Goal: Task Accomplishment & Management: Use online tool/utility

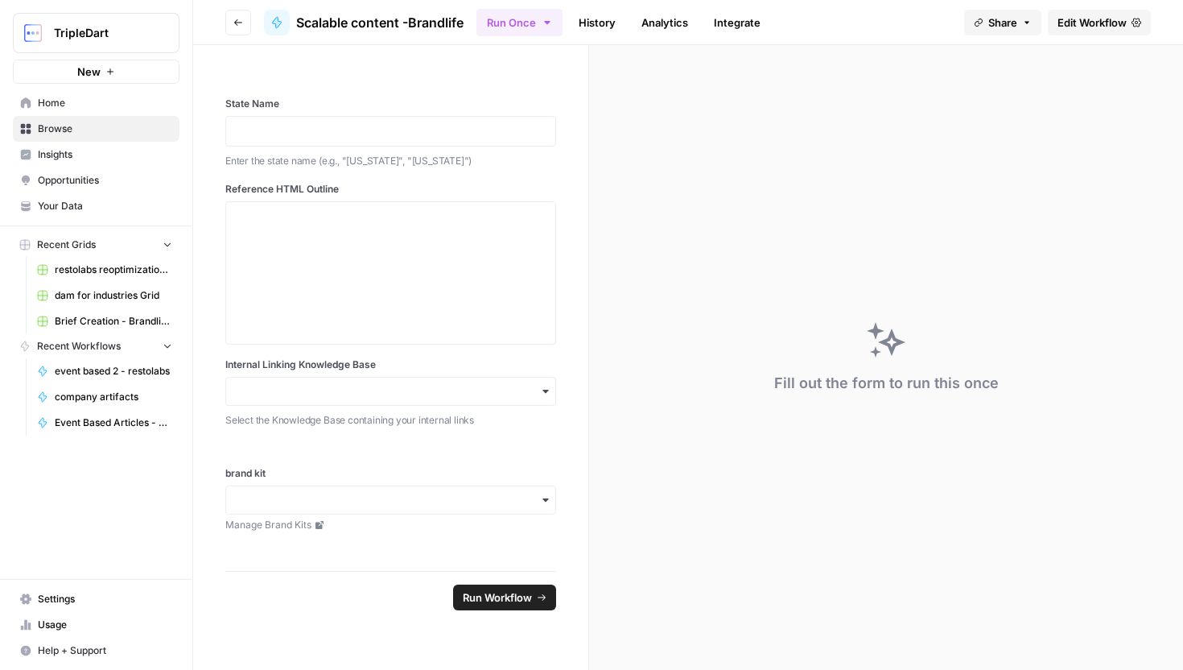
click at [1077, 19] on span "Edit Workflow" at bounding box center [1092, 22] width 69 height 16
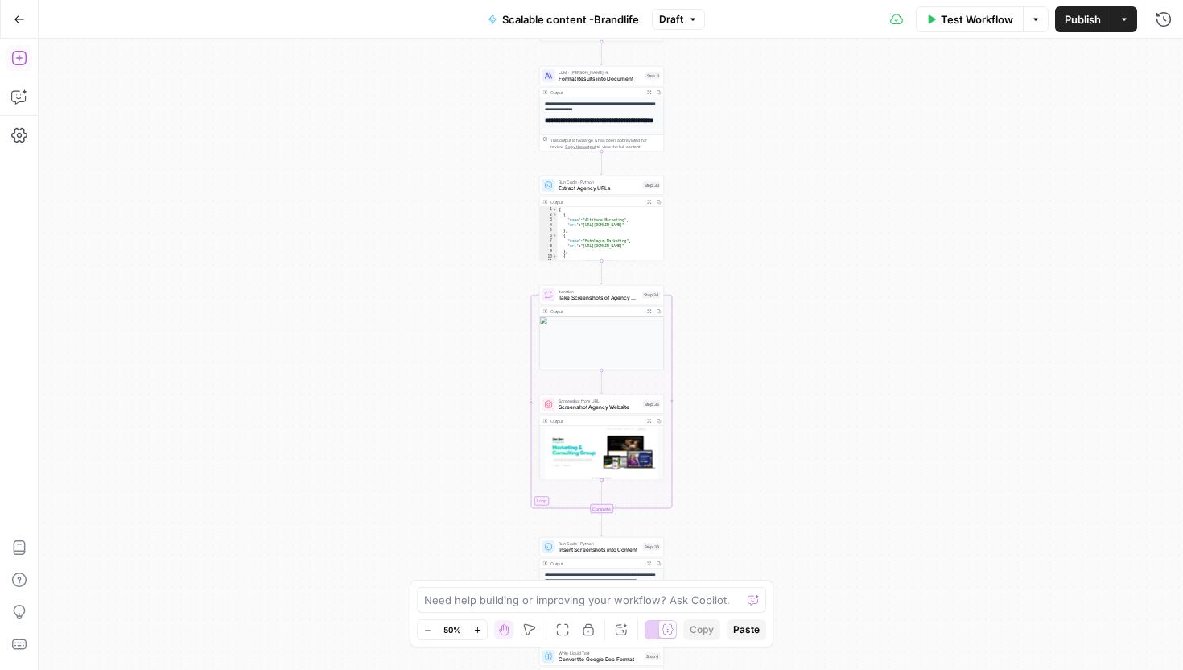
click at [19, 56] on icon "button" at bounding box center [18, 58] width 14 height 14
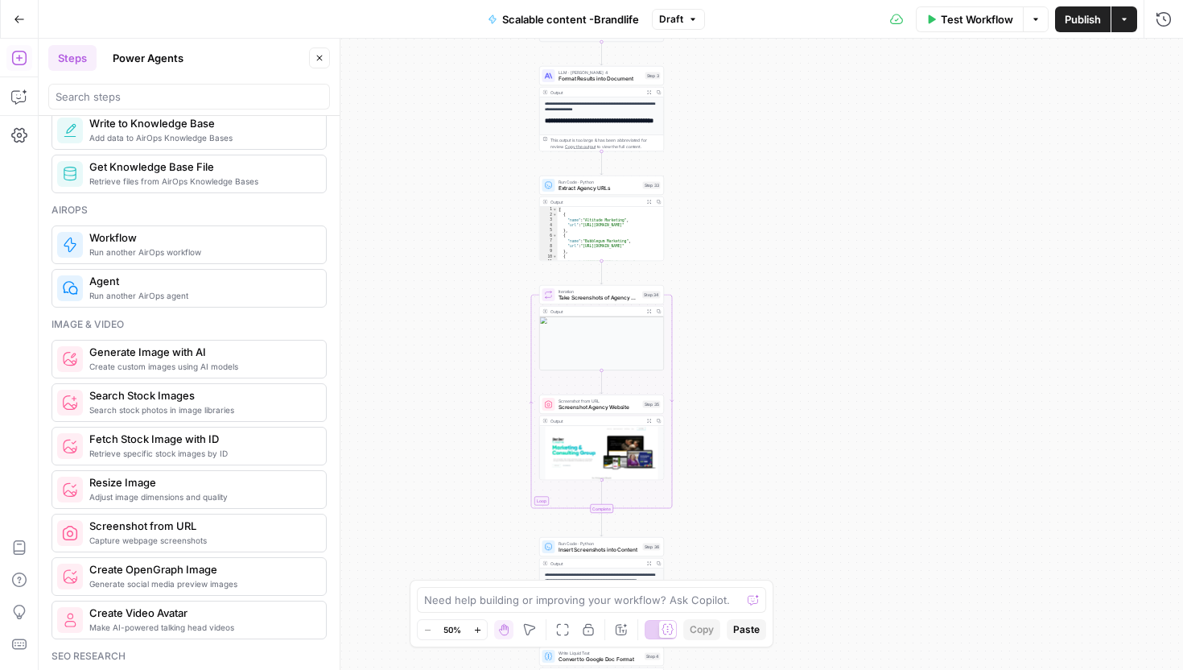
scroll to position [886, 0]
click at [226, 539] on span "Capture webpage screenshots" at bounding box center [201, 539] width 224 height 13
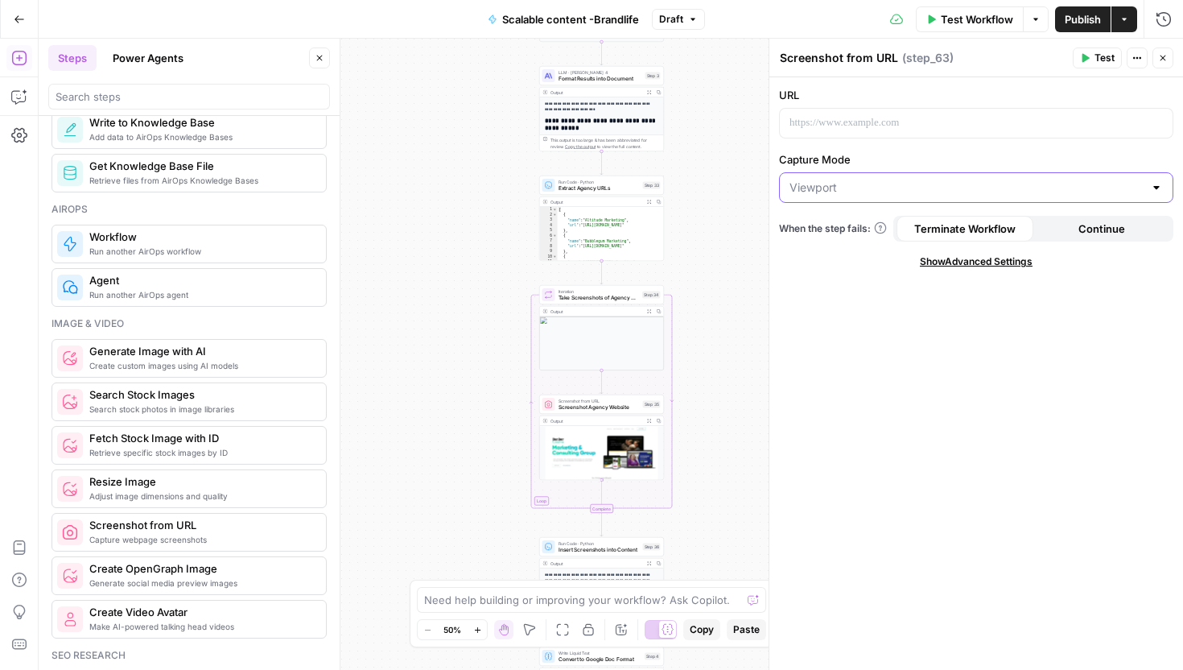
click at [812, 188] on input "Capture Mode" at bounding box center [967, 188] width 354 height 16
type input "Viewport"
click at [854, 328] on div "URL Capture Mode Viewport When the step fails: Terminate Workflow Continue Show…" at bounding box center [977, 373] width 414 height 592
click at [1000, 264] on span "Show Advanced Settings" at bounding box center [976, 261] width 113 height 14
click at [1000, 264] on span "Hide Advanced Settings" at bounding box center [976, 261] width 109 height 14
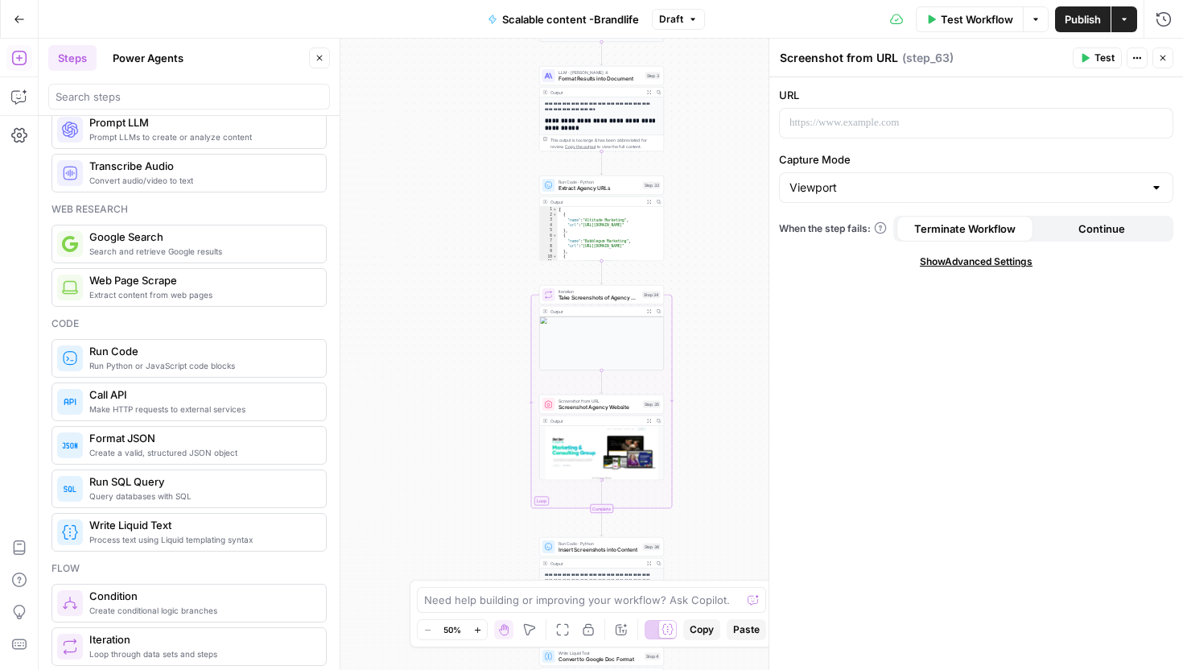
scroll to position [0, 0]
